Goal: Book appointment/travel/reservation

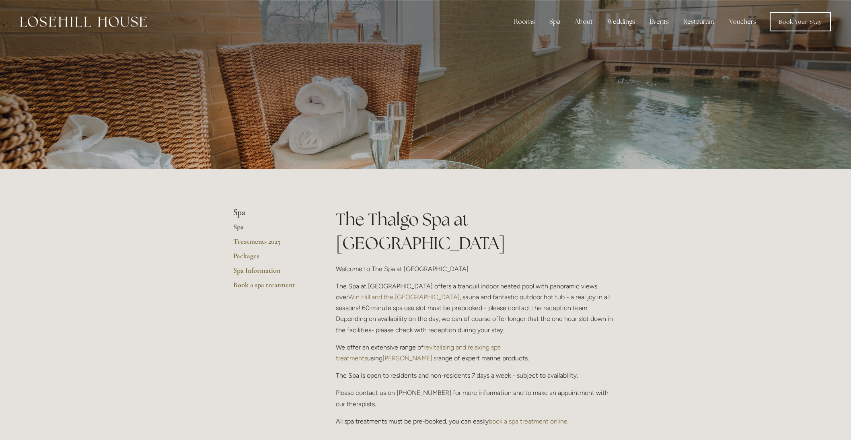
click at [80, 25] on img at bounding box center [83, 21] width 127 height 10
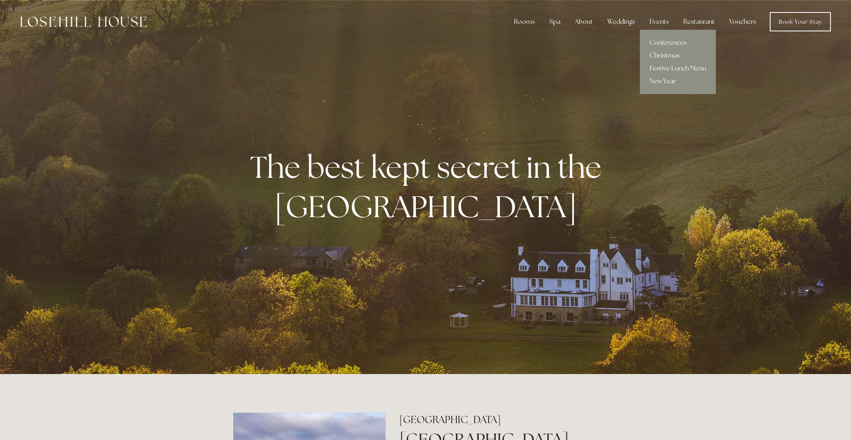
click at [662, 82] on link "New Year" at bounding box center [678, 81] width 76 height 13
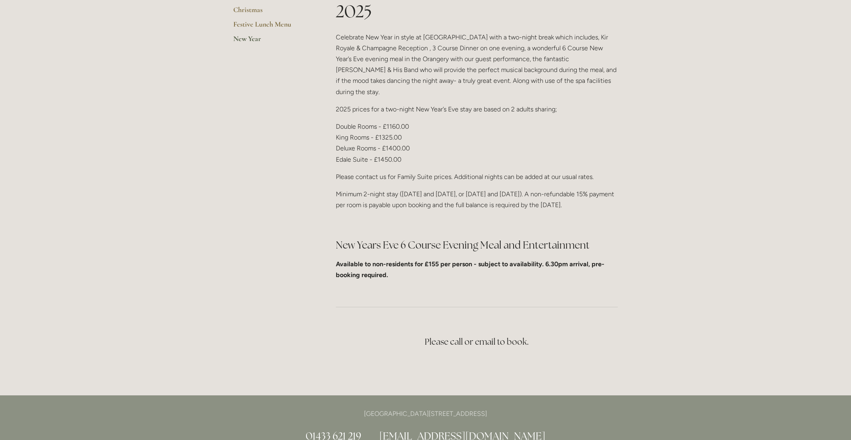
scroll to position [293, 0]
